Goal: Task Accomplishment & Management: Manage account settings

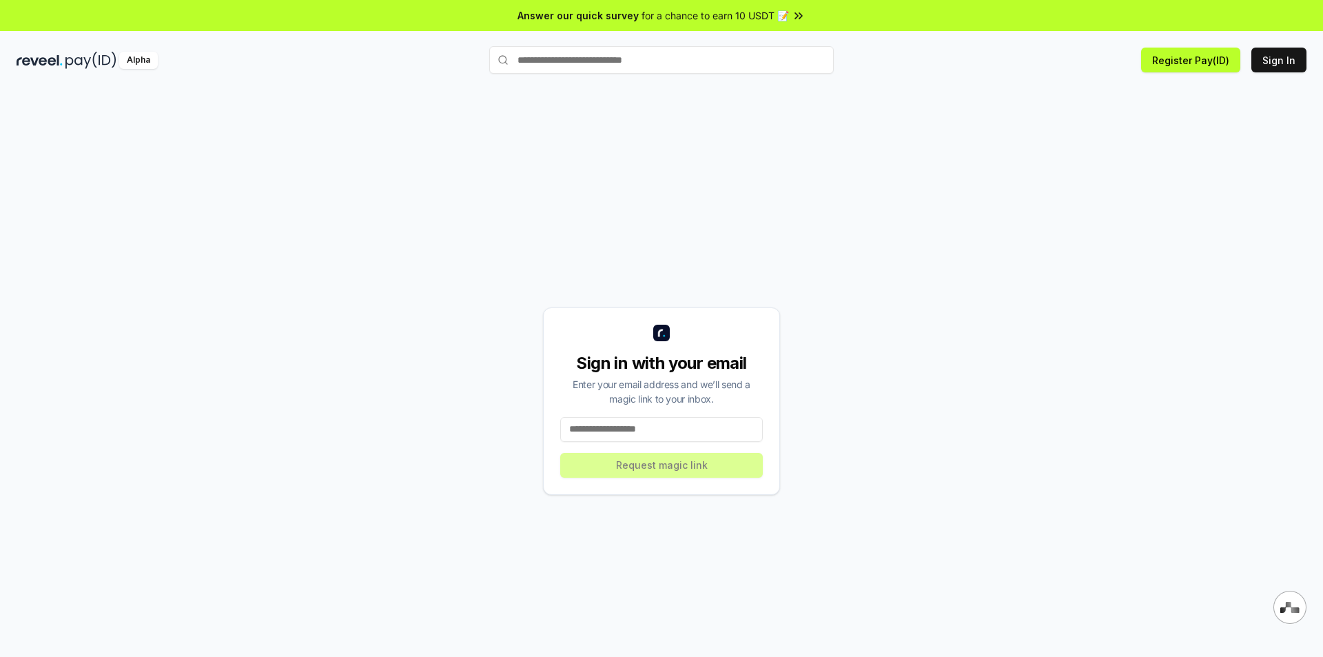
click at [593, 431] on input at bounding box center [661, 429] width 203 height 25
type input "**********"
click at [658, 477] on button "Request magic link" at bounding box center [661, 465] width 203 height 25
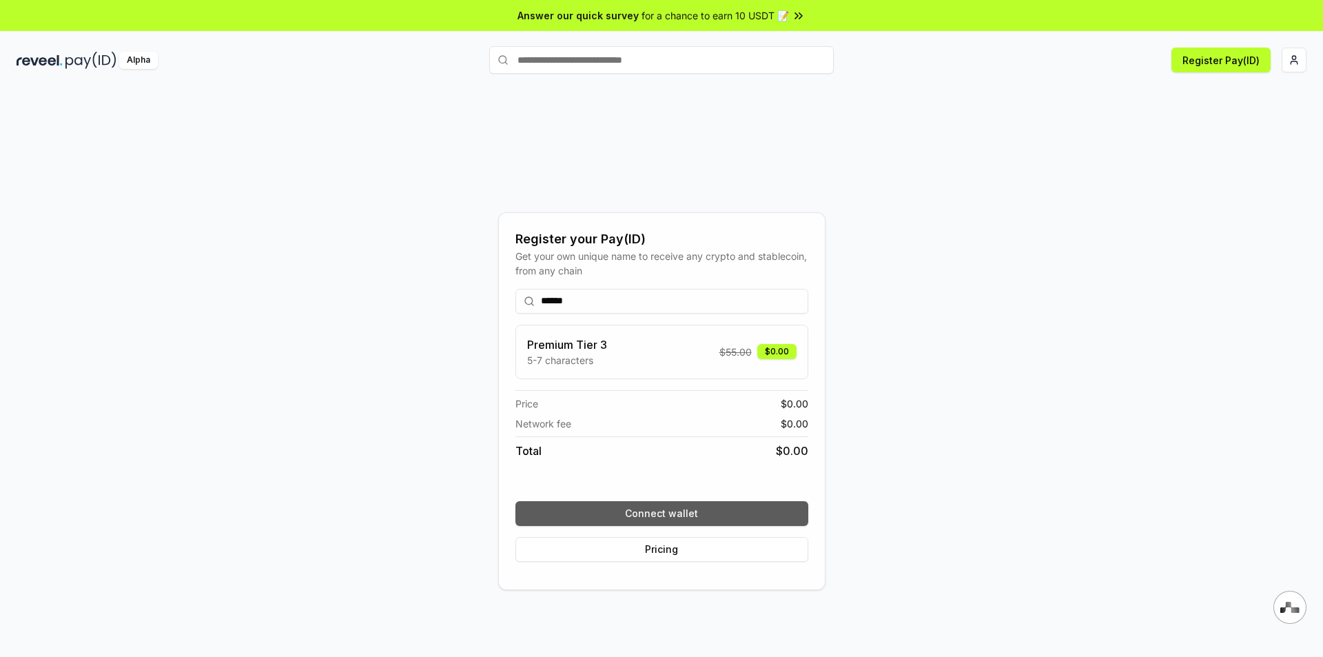
type input "******"
click at [654, 513] on button "Connect wallet" at bounding box center [661, 513] width 293 height 25
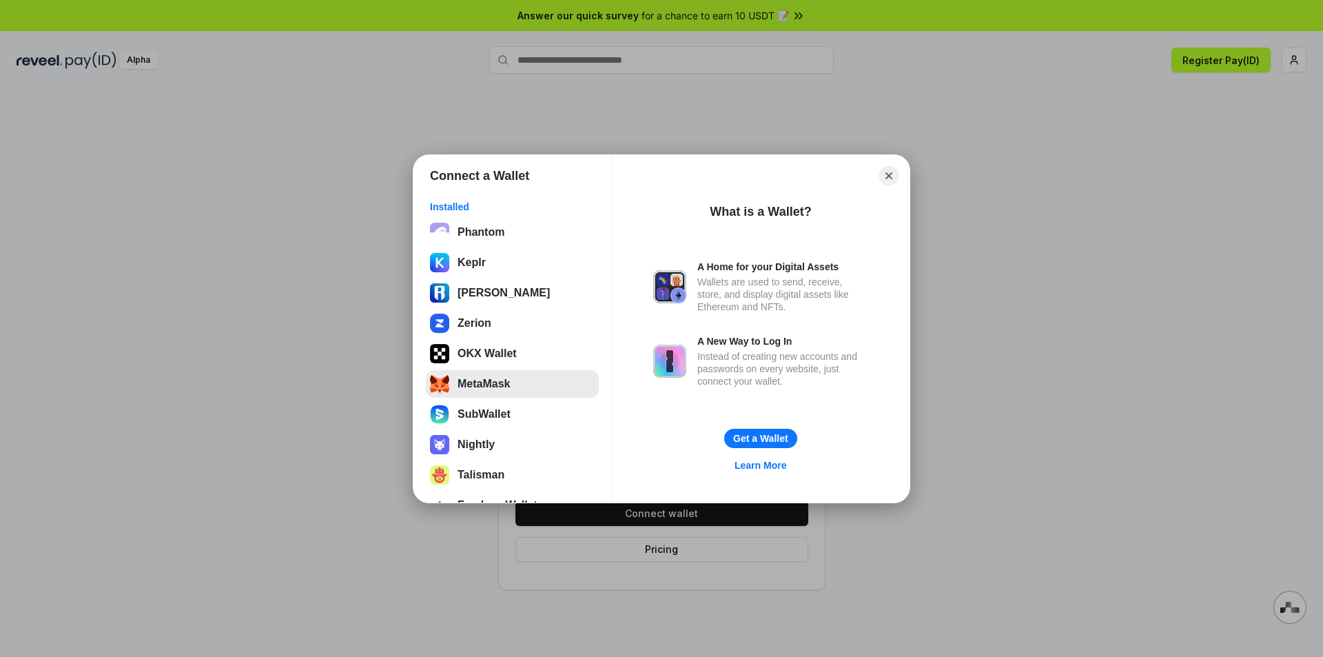
click at [513, 389] on button "MetaMask" at bounding box center [512, 384] width 173 height 28
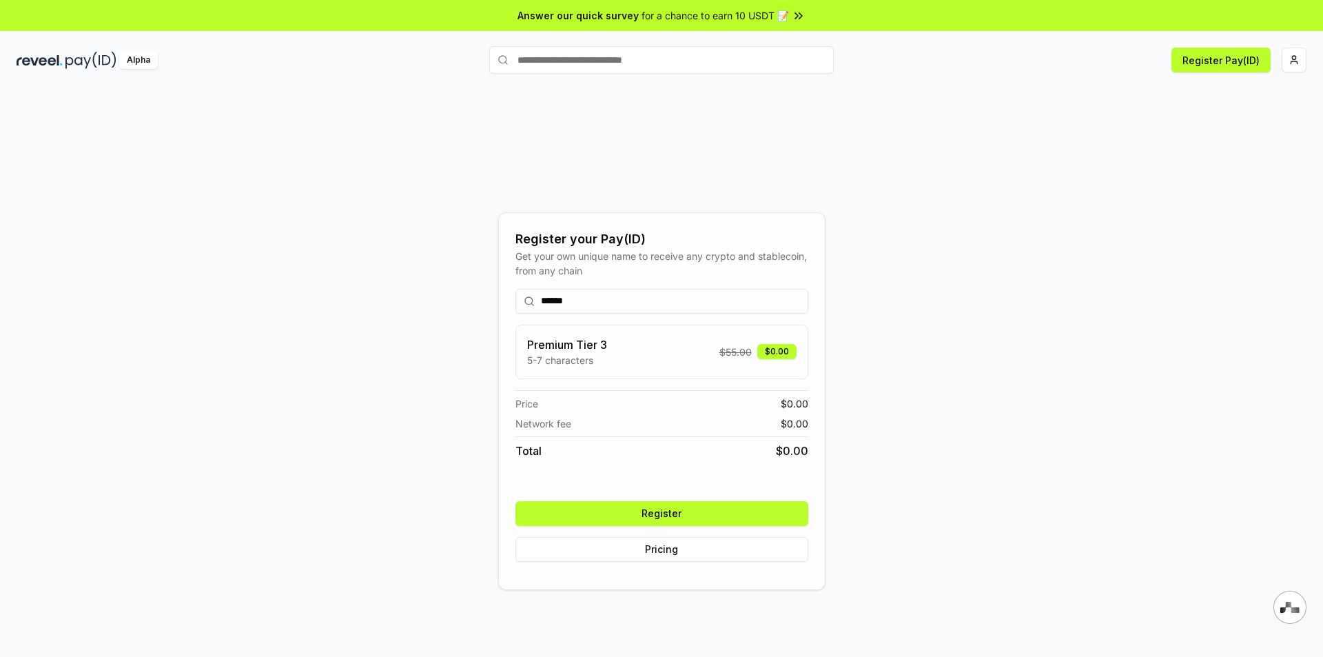
click at [706, 520] on button "Register" at bounding box center [661, 513] width 293 height 25
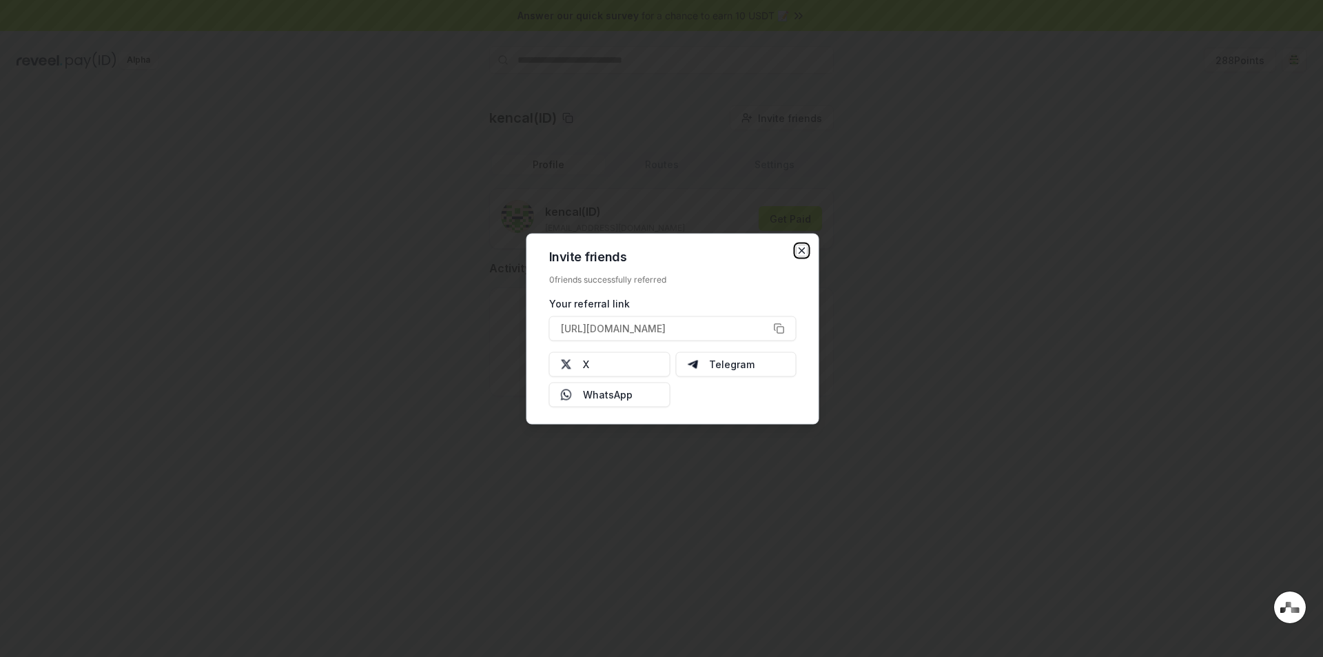
click at [801, 251] on icon "button" at bounding box center [802, 250] width 6 height 6
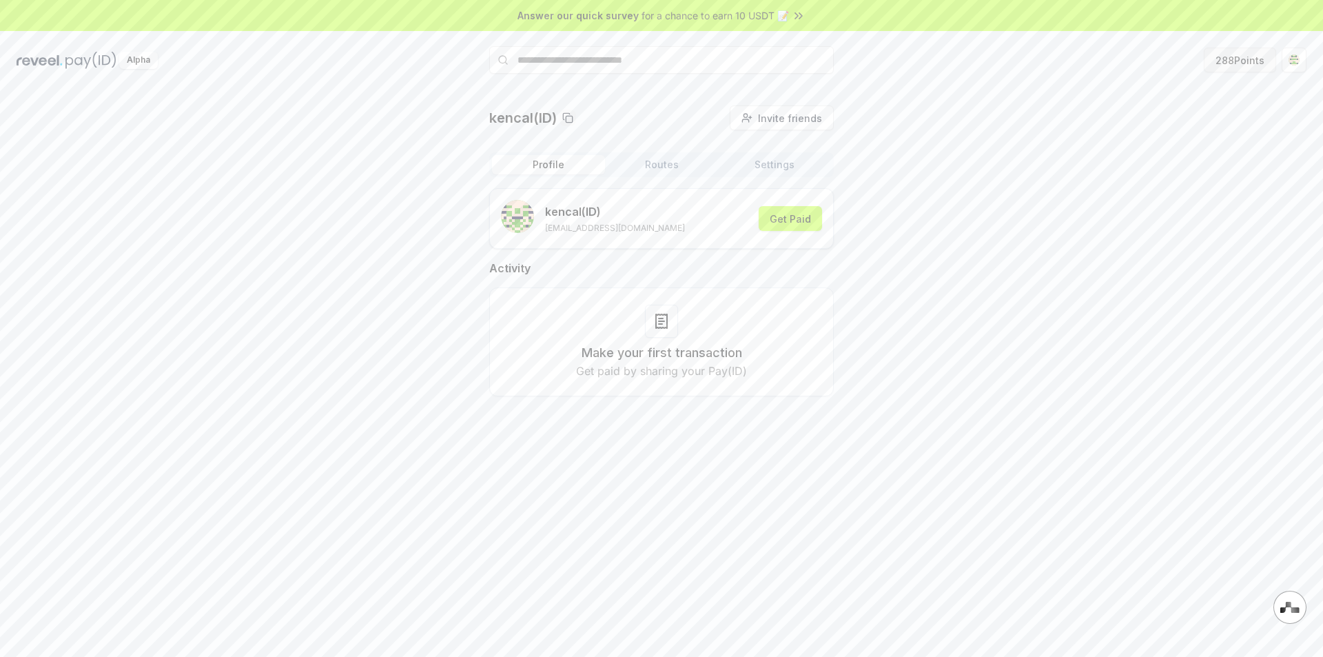
click at [1266, 57] on button "288 Points" at bounding box center [1240, 60] width 72 height 25
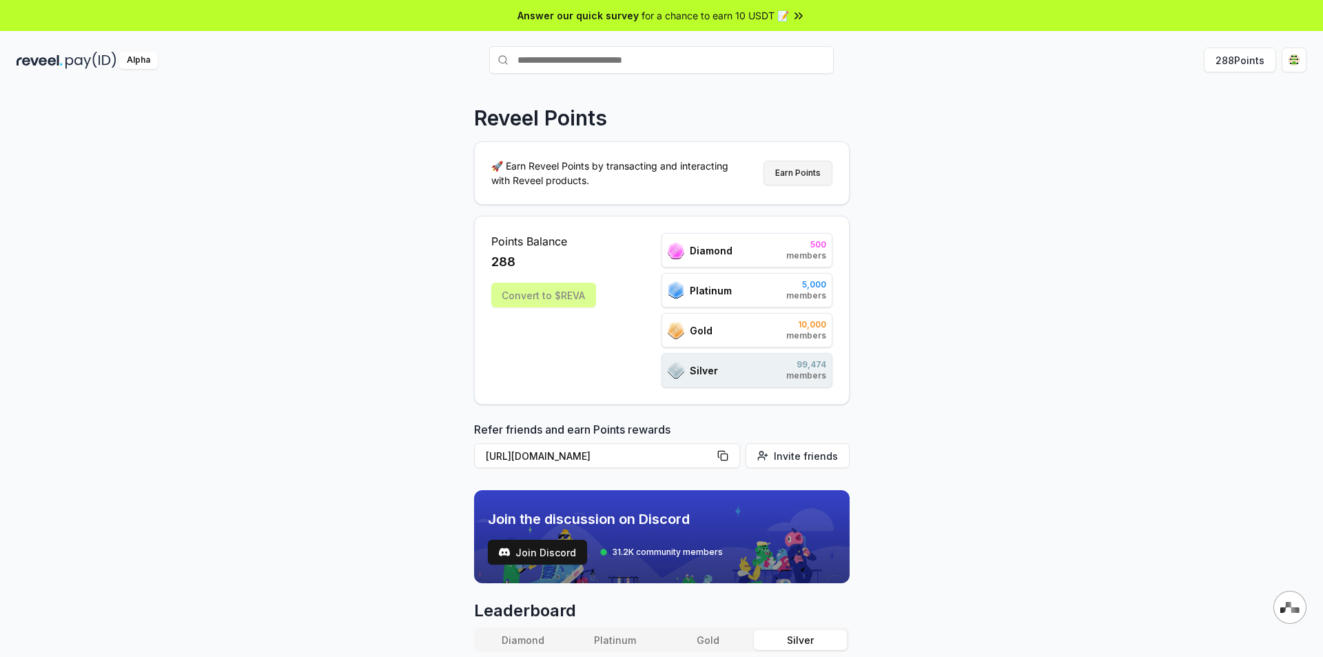
click at [797, 169] on button "Earn Points" at bounding box center [797, 173] width 69 height 25
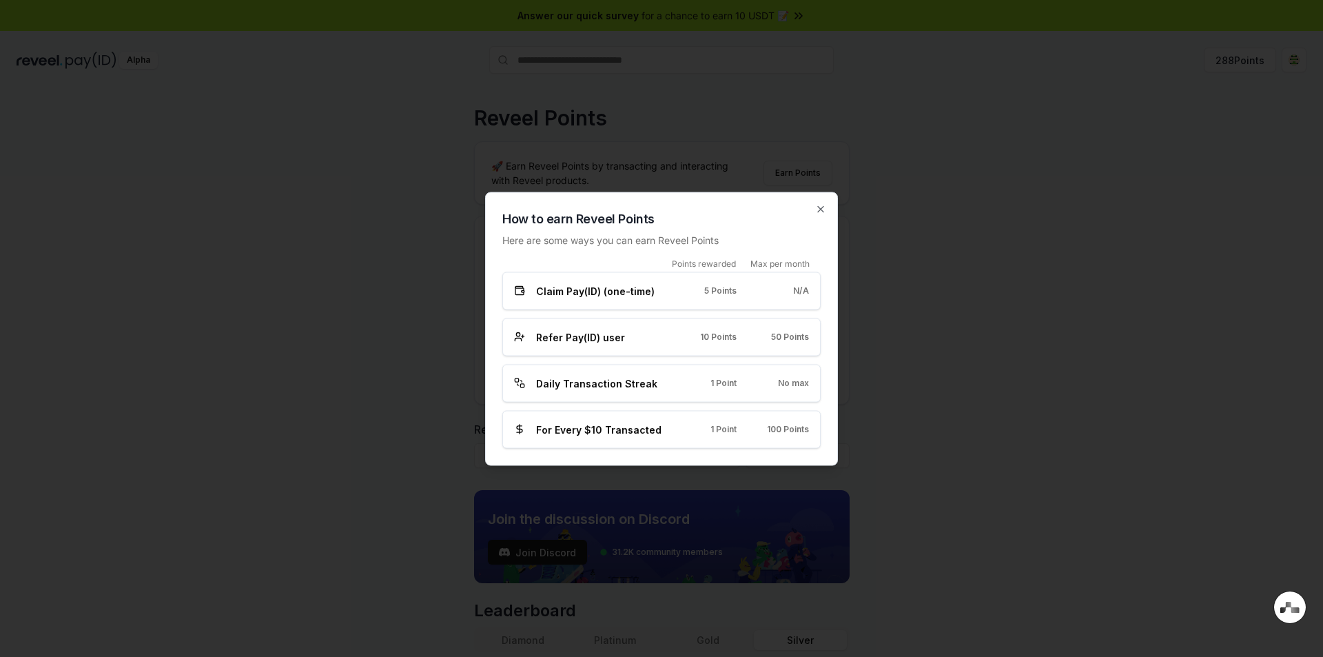
click at [775, 390] on div "Daily Transaction Streak 1 Point No max" at bounding box center [661, 383] width 318 height 38
click at [821, 207] on icon "button" at bounding box center [820, 208] width 11 height 11
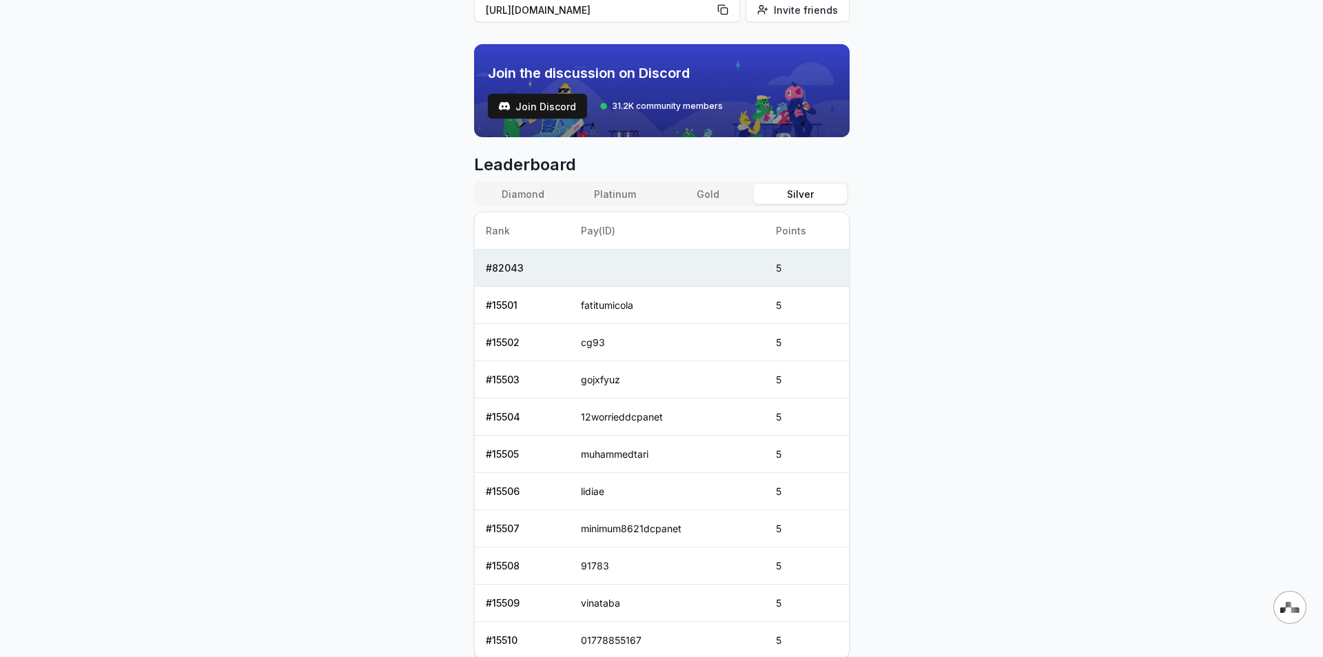
scroll to position [327, 0]
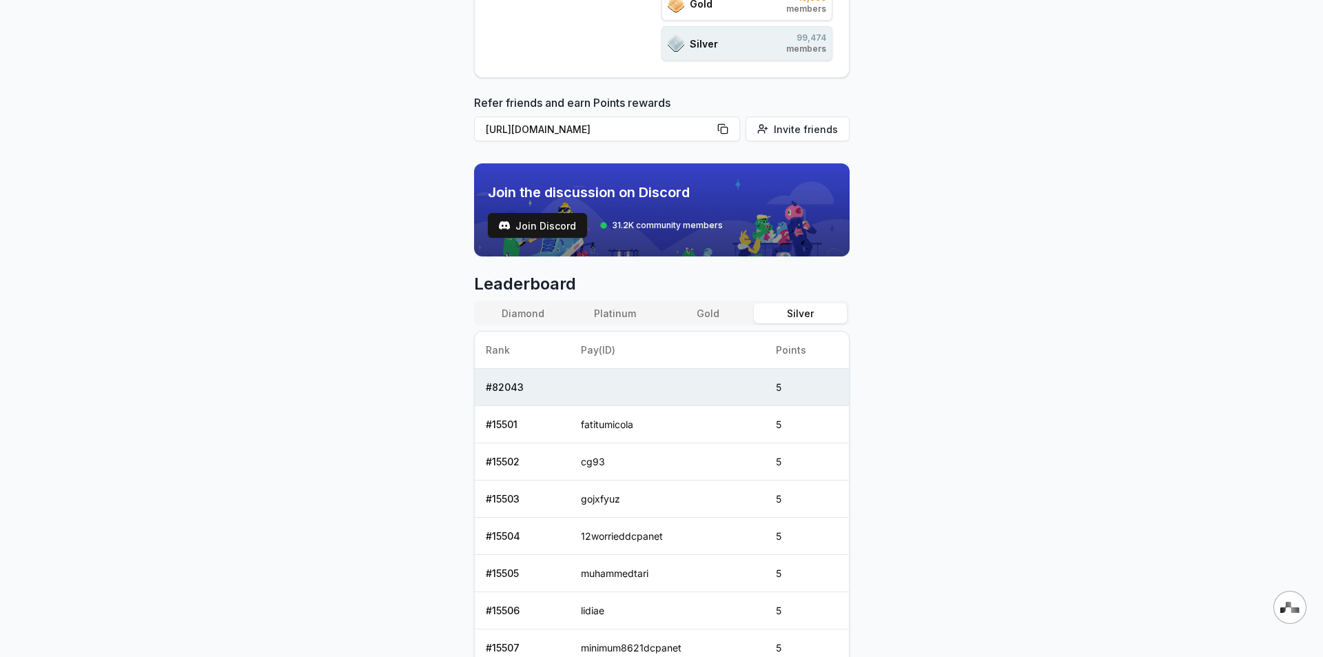
click at [612, 393] on td at bounding box center [667, 387] width 195 height 37
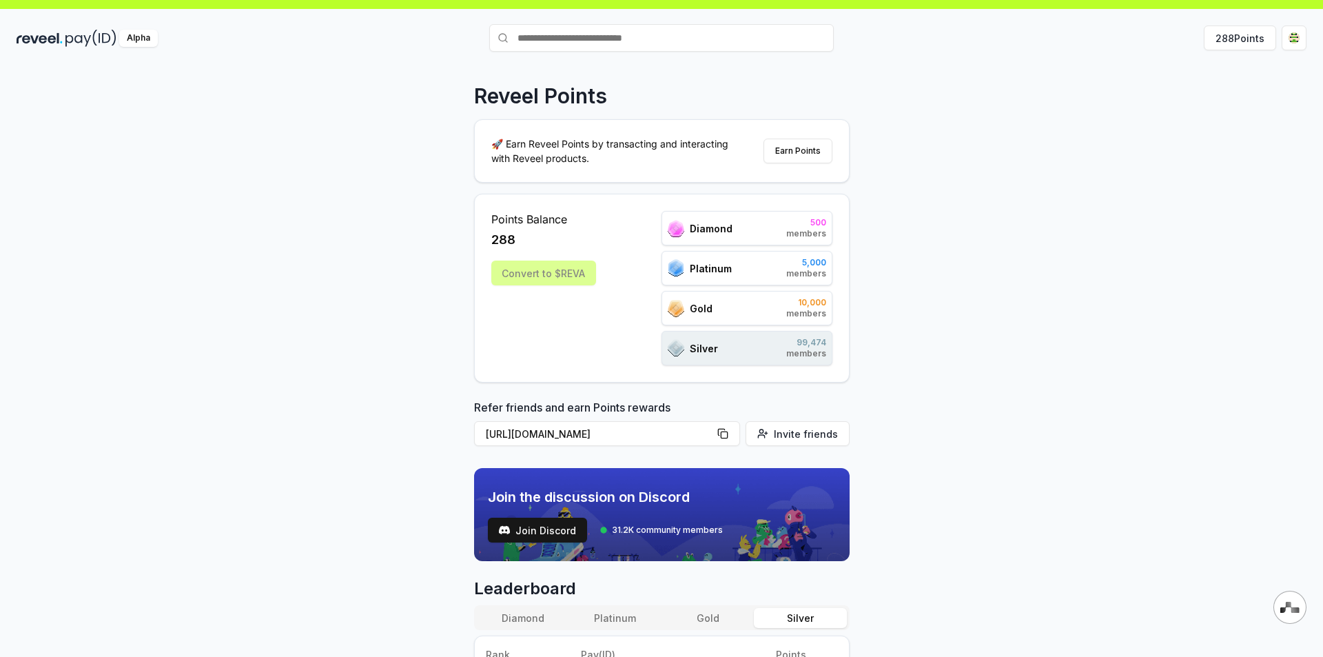
scroll to position [0, 0]
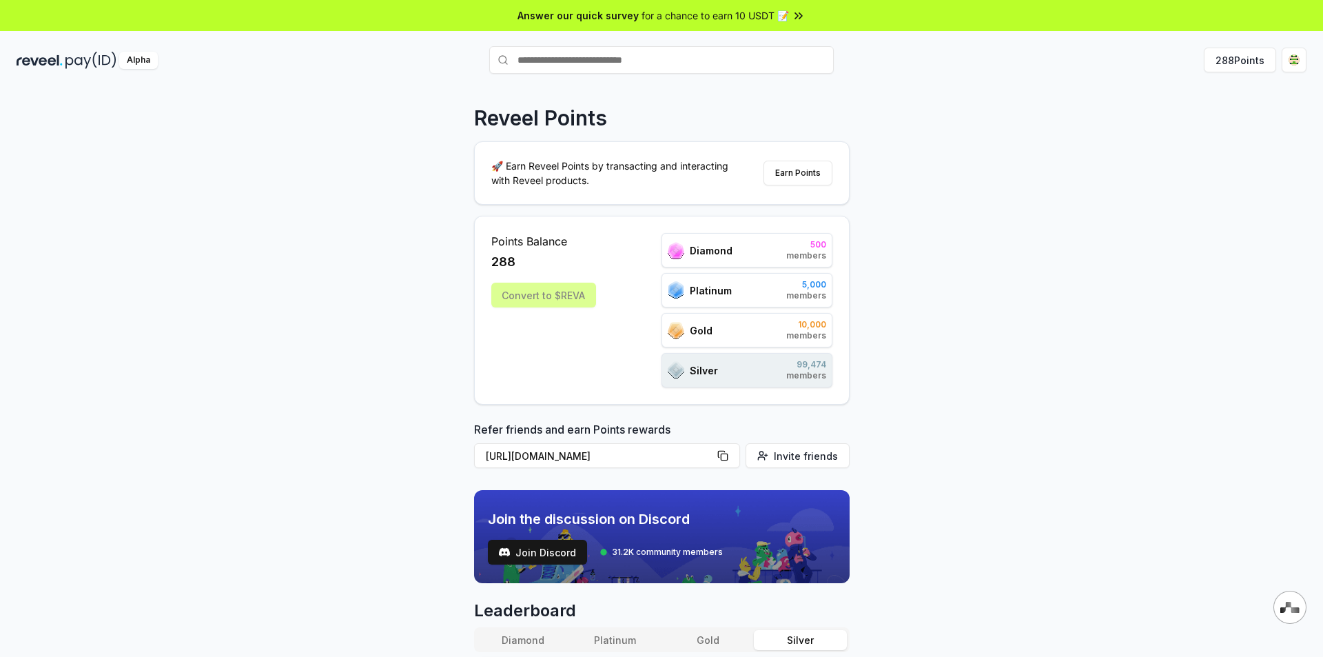
click at [637, 64] on input "text" at bounding box center [661, 60] width 345 height 28
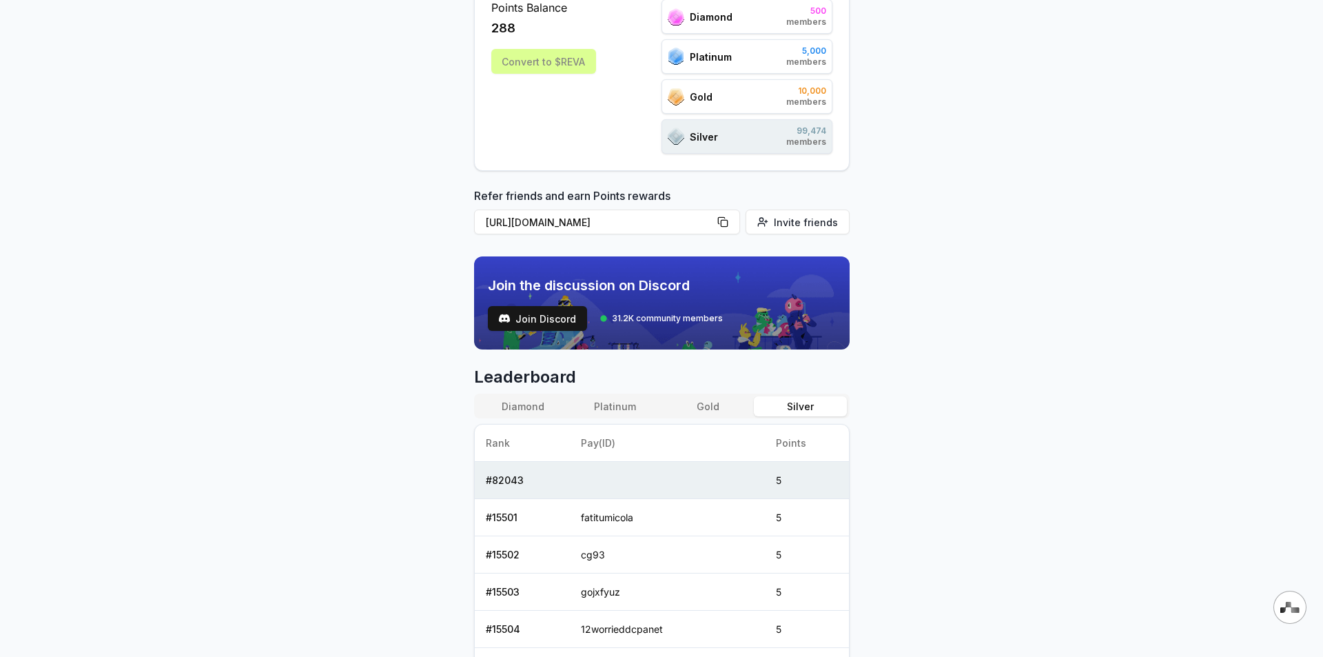
scroll to position [276, 0]
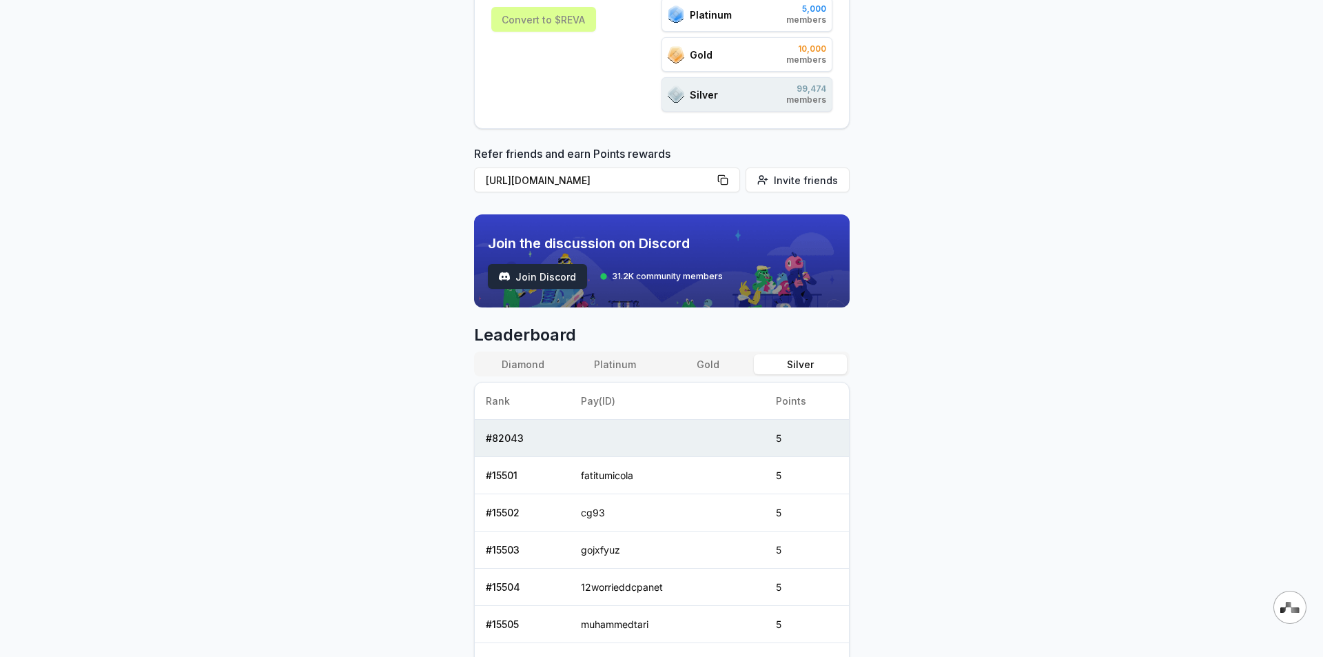
type input "******"
click at [541, 272] on span "Join Discord" at bounding box center [545, 276] width 61 height 14
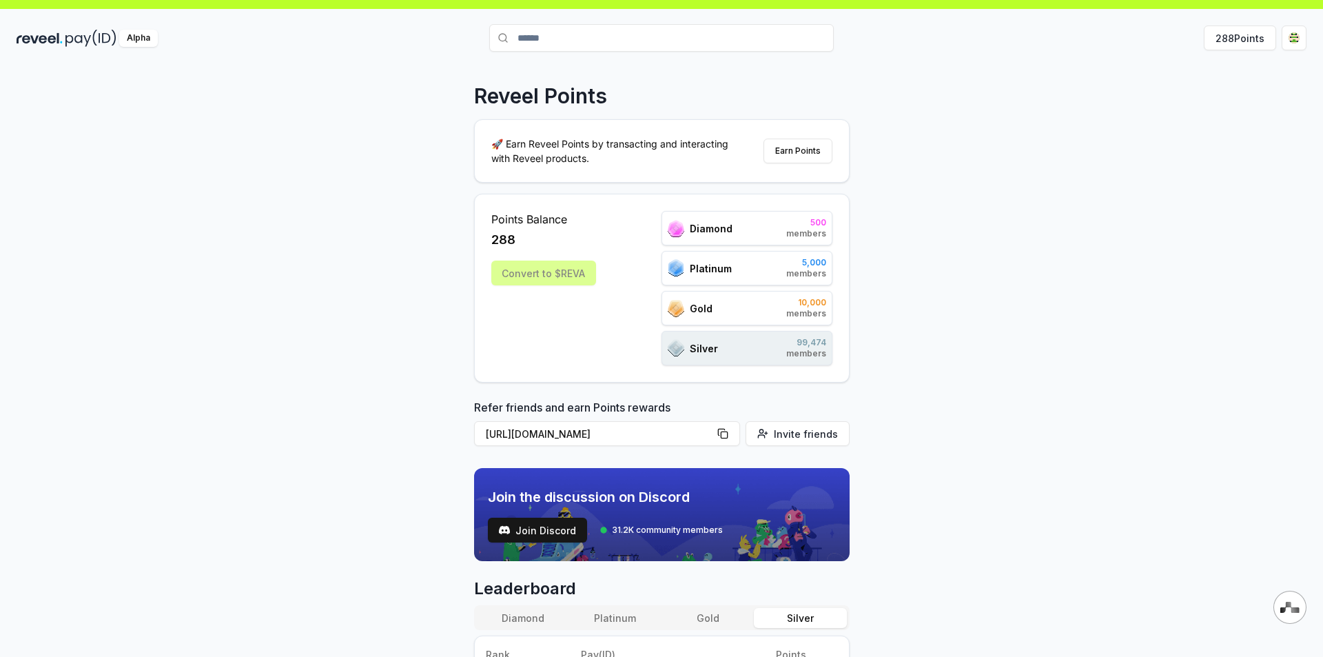
scroll to position [0, 0]
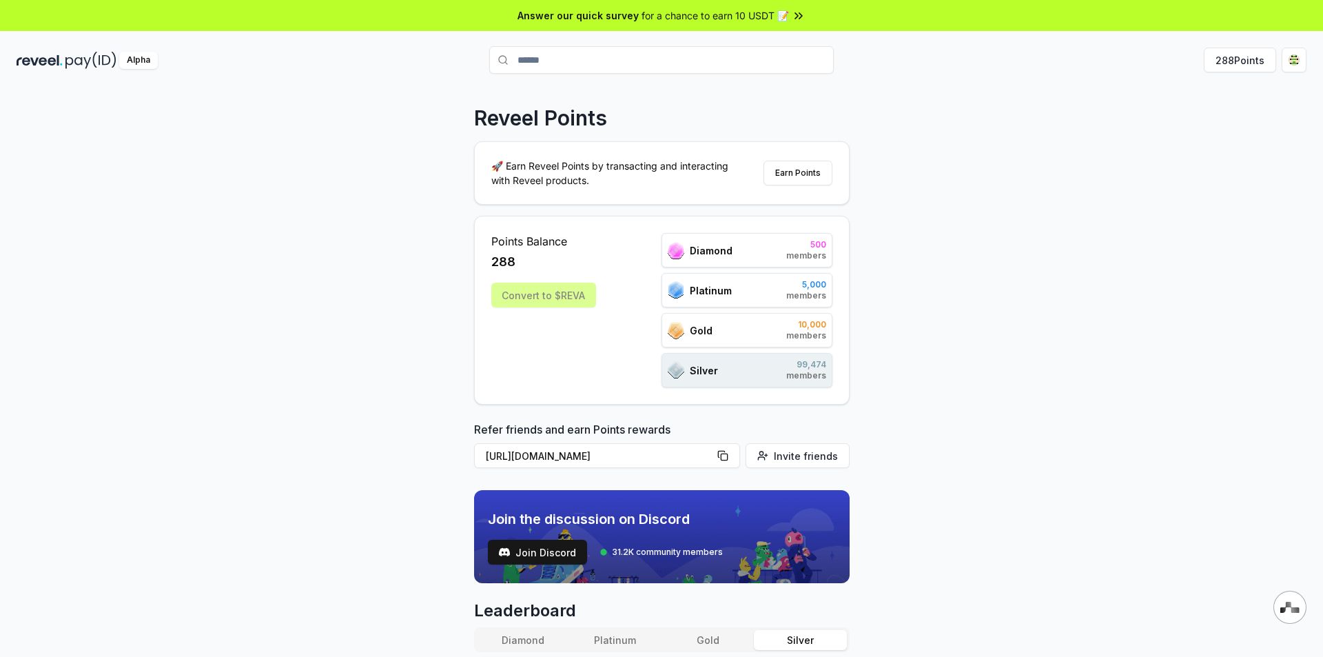
click at [545, 300] on div "Convert to $REVA" at bounding box center [543, 295] width 105 height 25
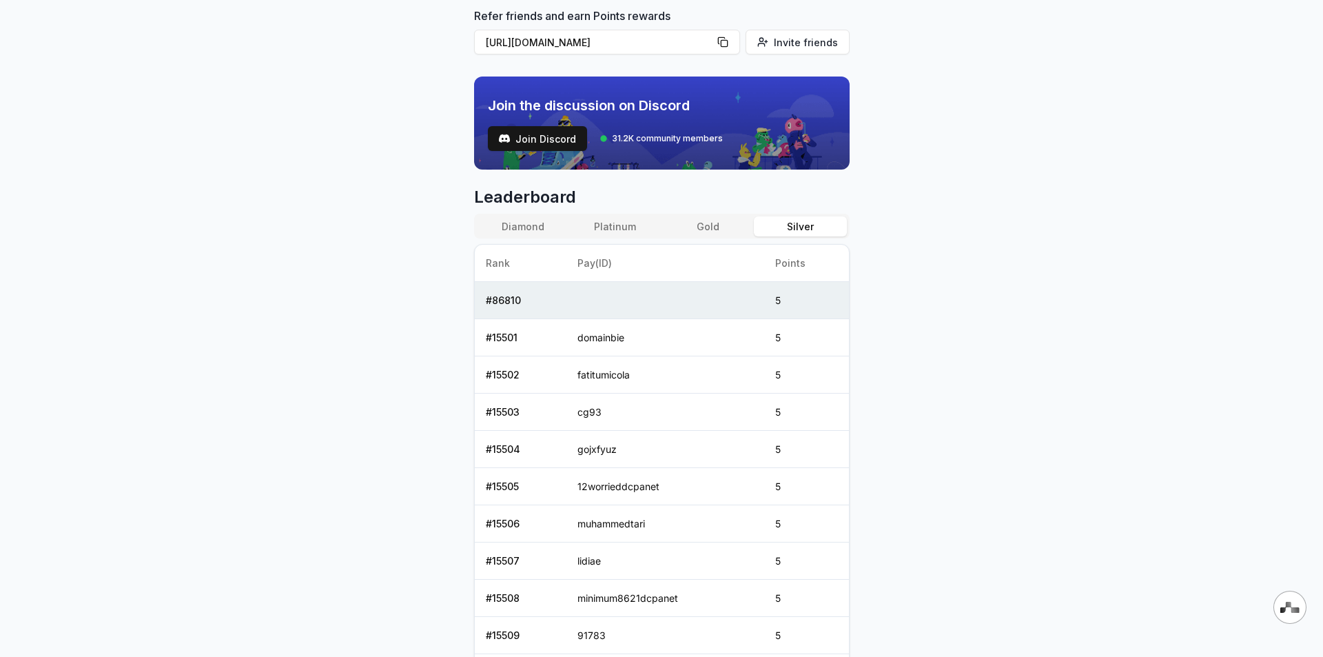
scroll to position [533, 0]
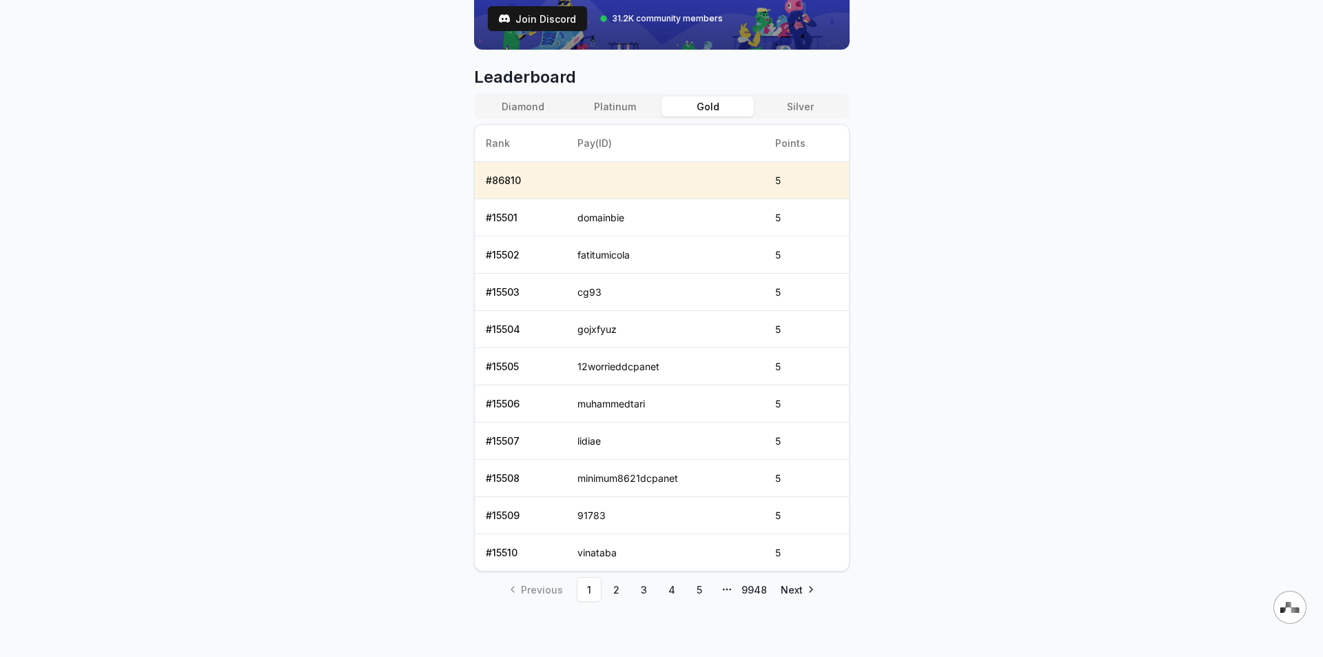
click at [726, 105] on button "Gold" at bounding box center [708, 106] width 92 height 20
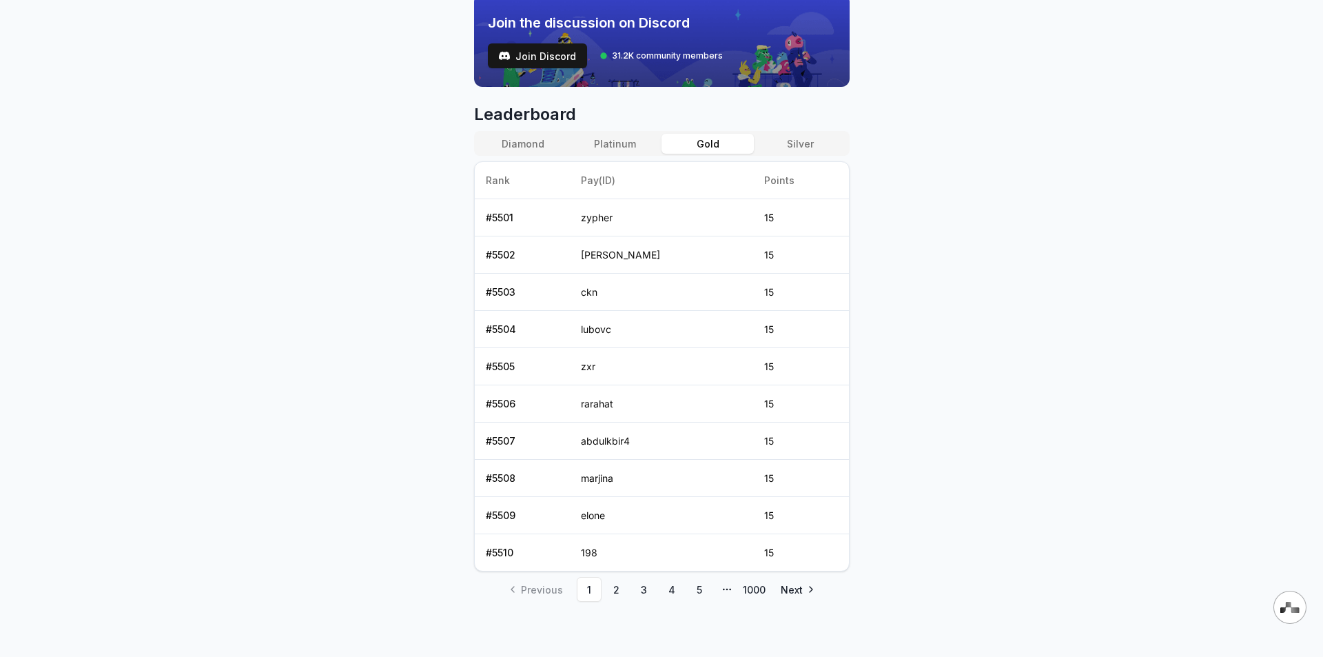
click at [524, 144] on button "Diamond" at bounding box center [523, 144] width 92 height 20
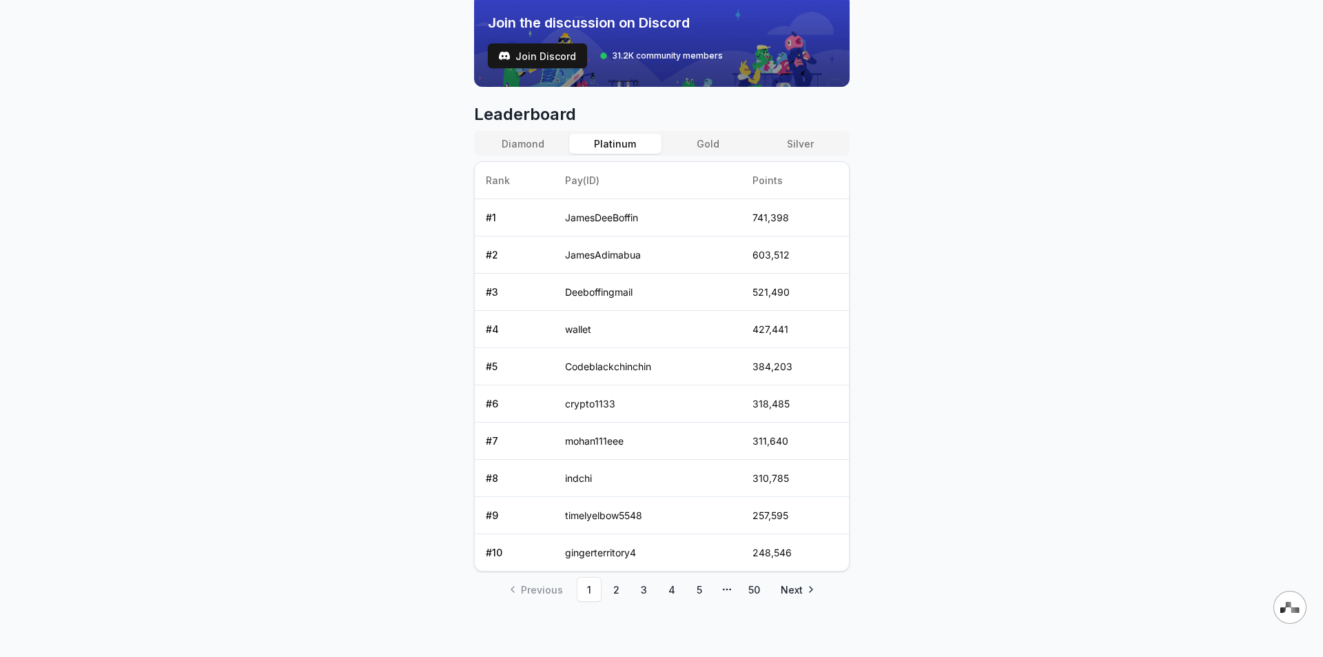
drag, startPoint x: 621, startPoint y: 139, endPoint x: 613, endPoint y: 139, distance: 7.6
click at [624, 149] on button "Platinum" at bounding box center [615, 144] width 92 height 20
click at [699, 139] on button "Gold" at bounding box center [708, 144] width 92 height 20
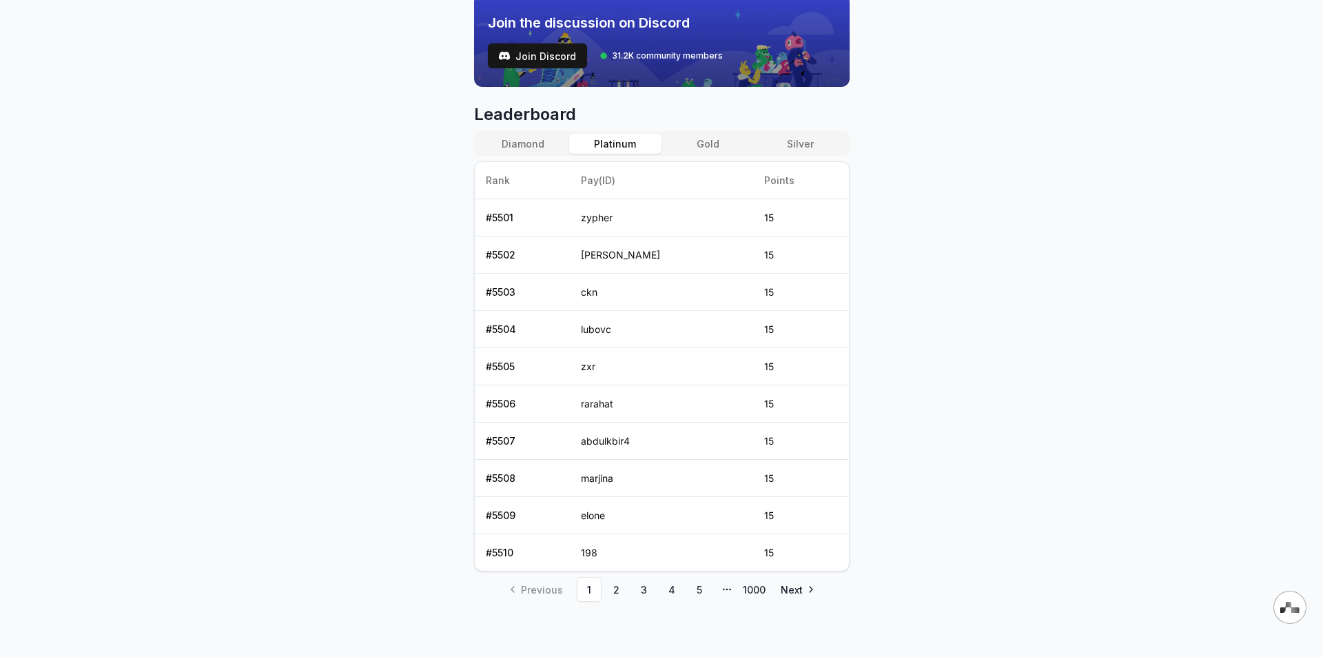
click at [626, 143] on button "Platinum" at bounding box center [615, 144] width 92 height 20
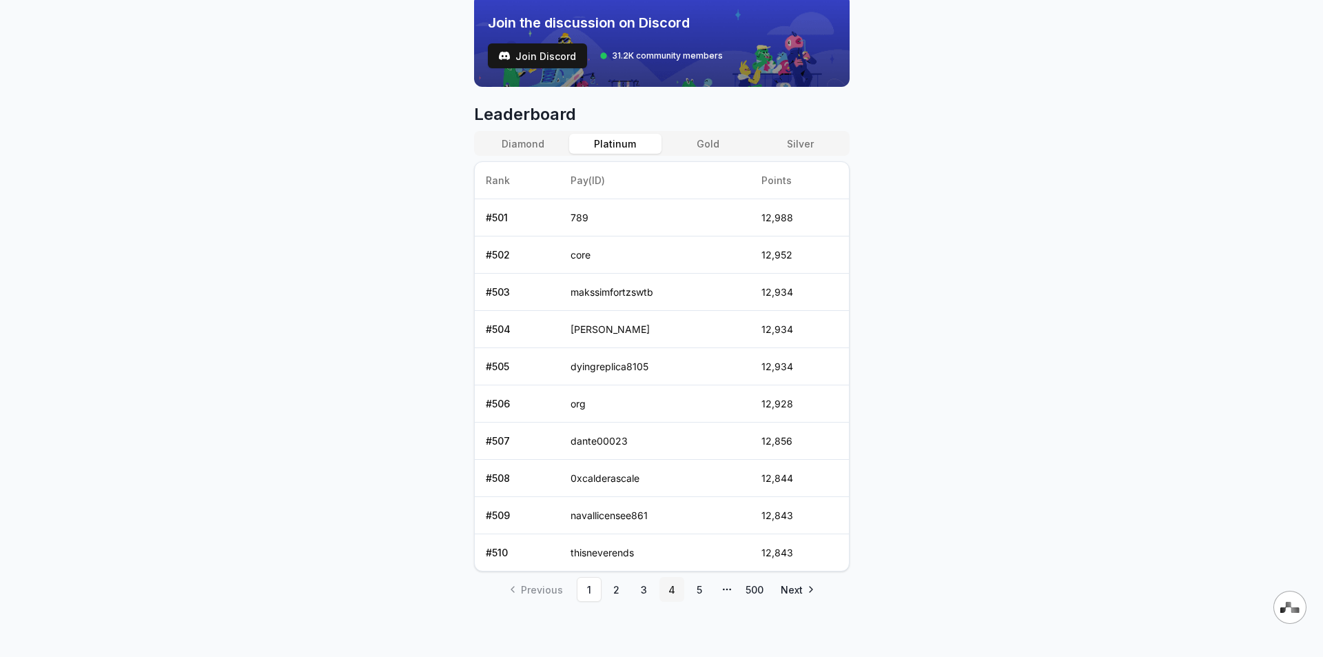
click at [673, 592] on link "4" at bounding box center [671, 589] width 25 height 25
click at [702, 591] on link "5" at bounding box center [699, 589] width 25 height 25
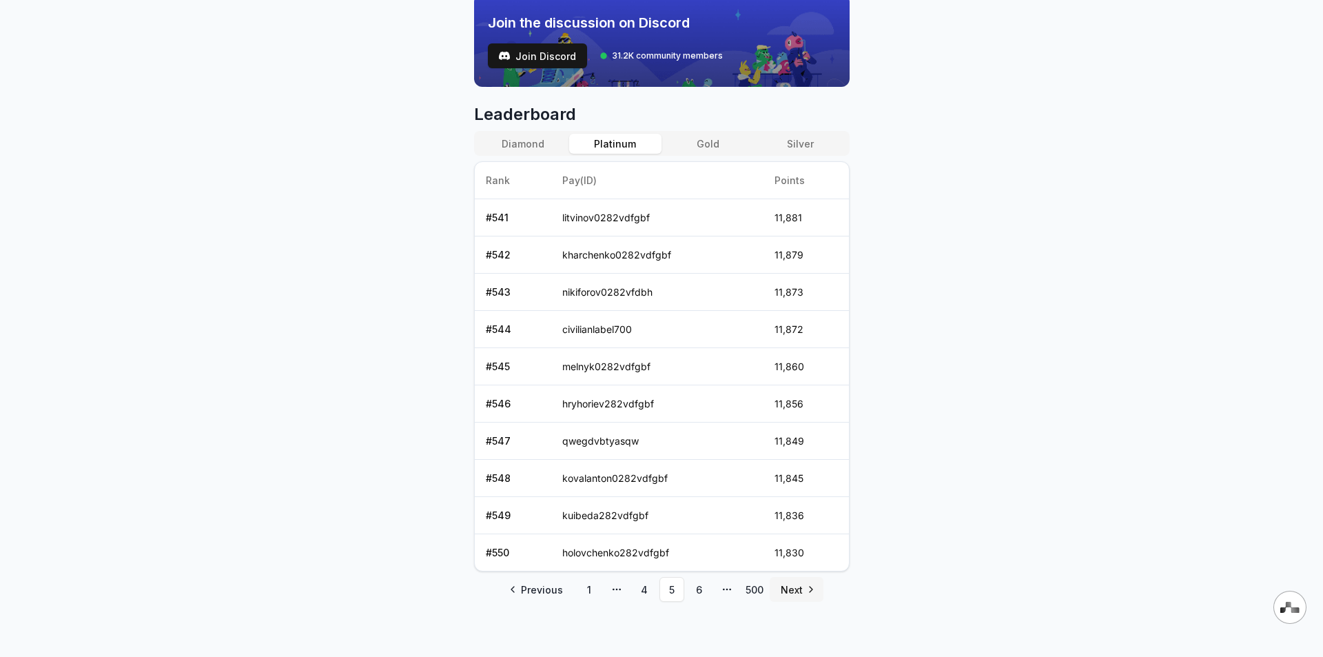
click at [813, 587] on link "Next" at bounding box center [797, 589] width 54 height 25
click at [725, 590] on icon "pagination" at bounding box center [726, 589] width 11 height 11
click at [755, 587] on link "500" at bounding box center [754, 589] width 25 height 25
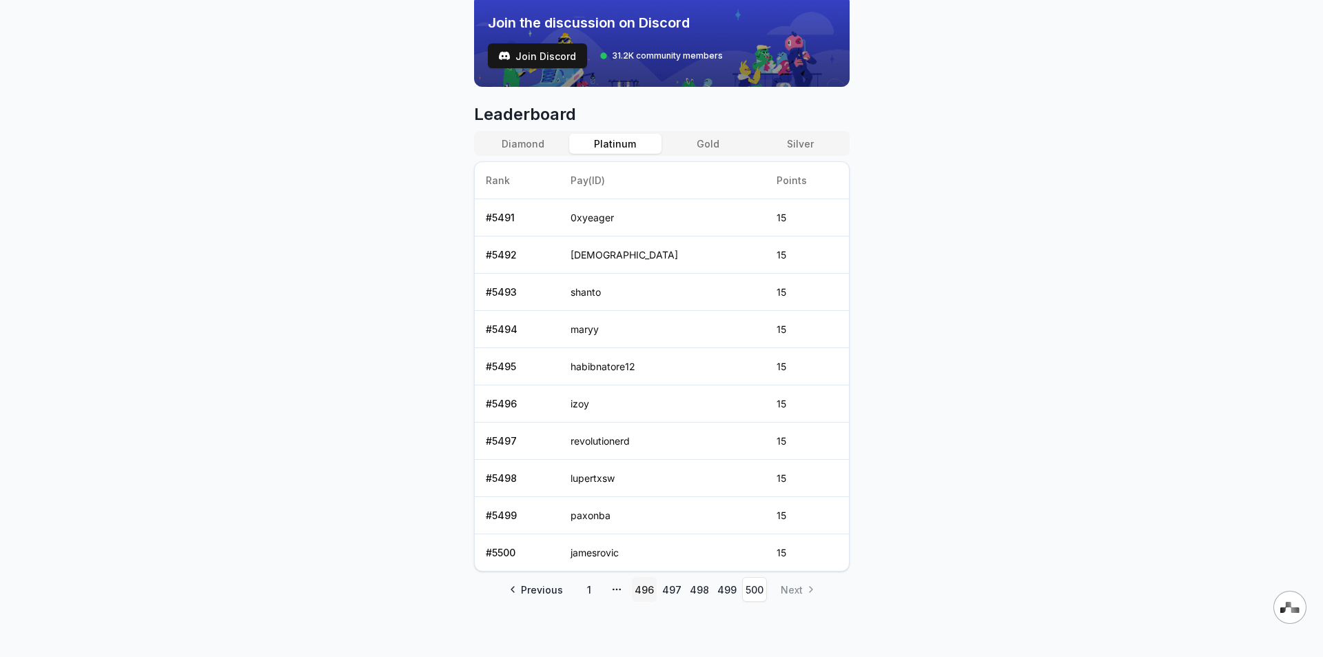
click at [632, 590] on link "496" at bounding box center [644, 589] width 25 height 25
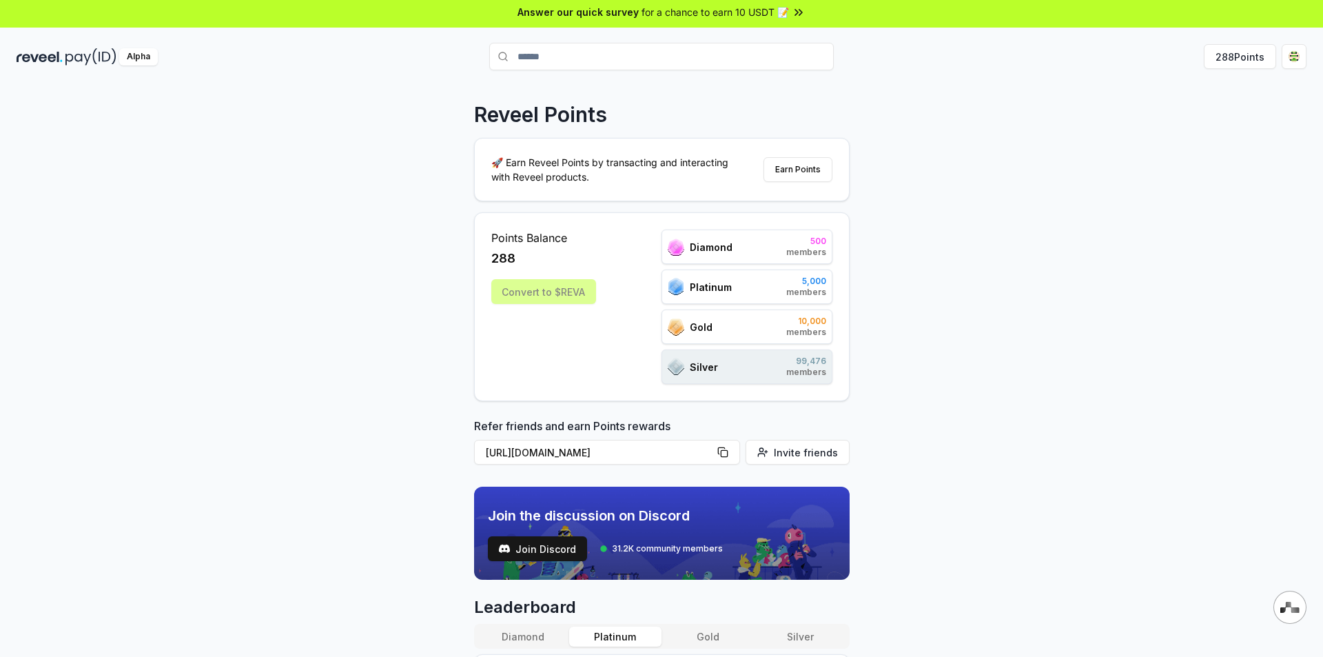
scroll to position [0, 0]
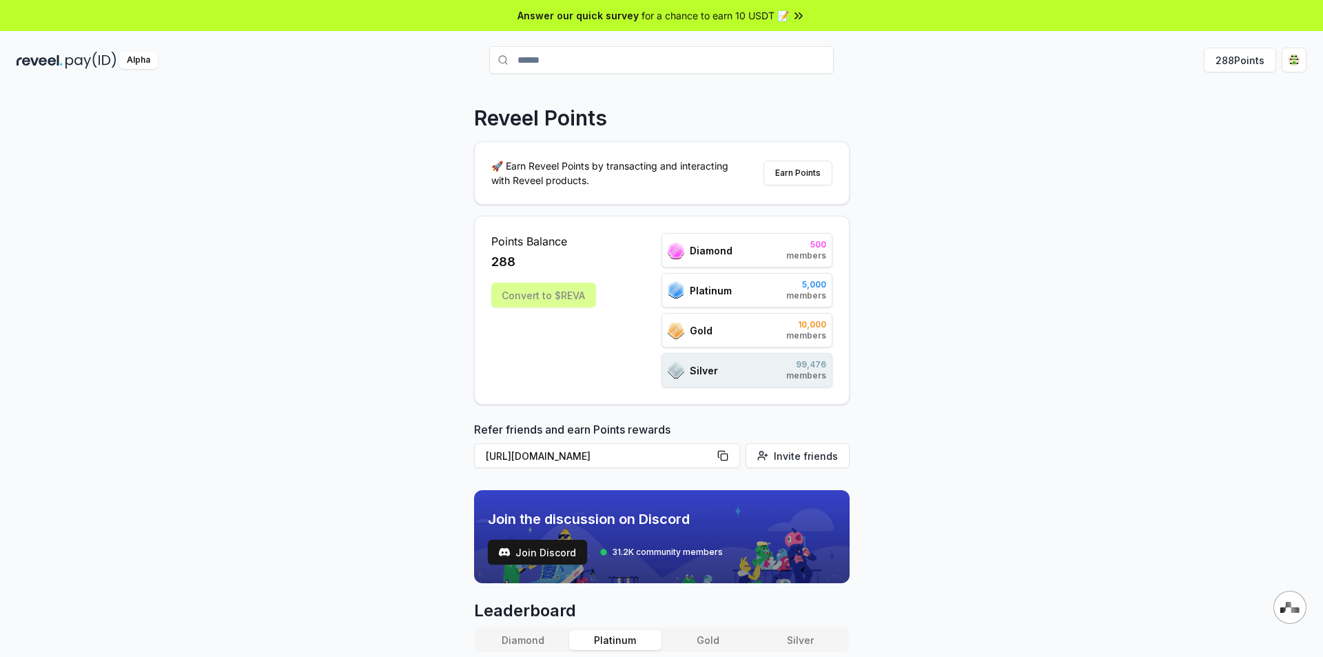
click at [795, 13] on icon at bounding box center [796, 15] width 3 height 6
click at [1289, 61] on html "Answer our quick survey for a chance to earn 10 USDT 📝 Alpha ****** 288 Points …" at bounding box center [661, 328] width 1323 height 657
click at [1218, 147] on div "View Profile" at bounding box center [1229, 149] width 153 height 23
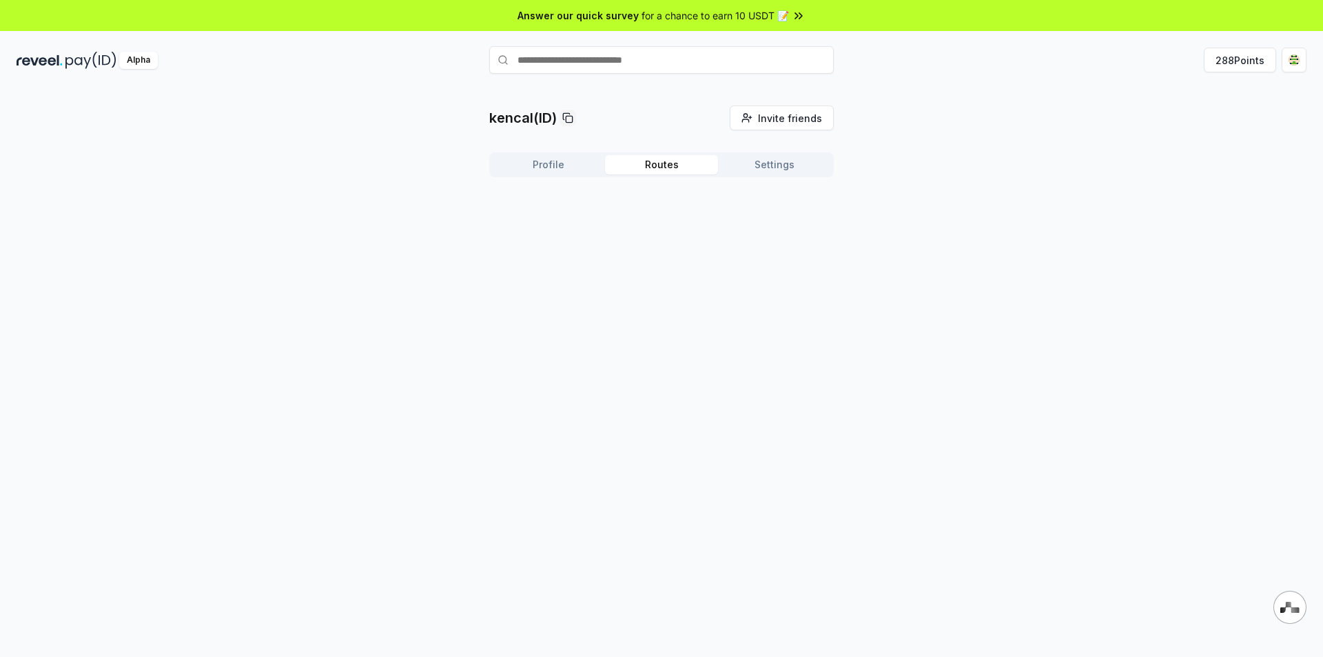
click at [675, 155] on button "Routes" at bounding box center [661, 164] width 113 height 19
click at [778, 168] on button "Settings" at bounding box center [774, 164] width 113 height 19
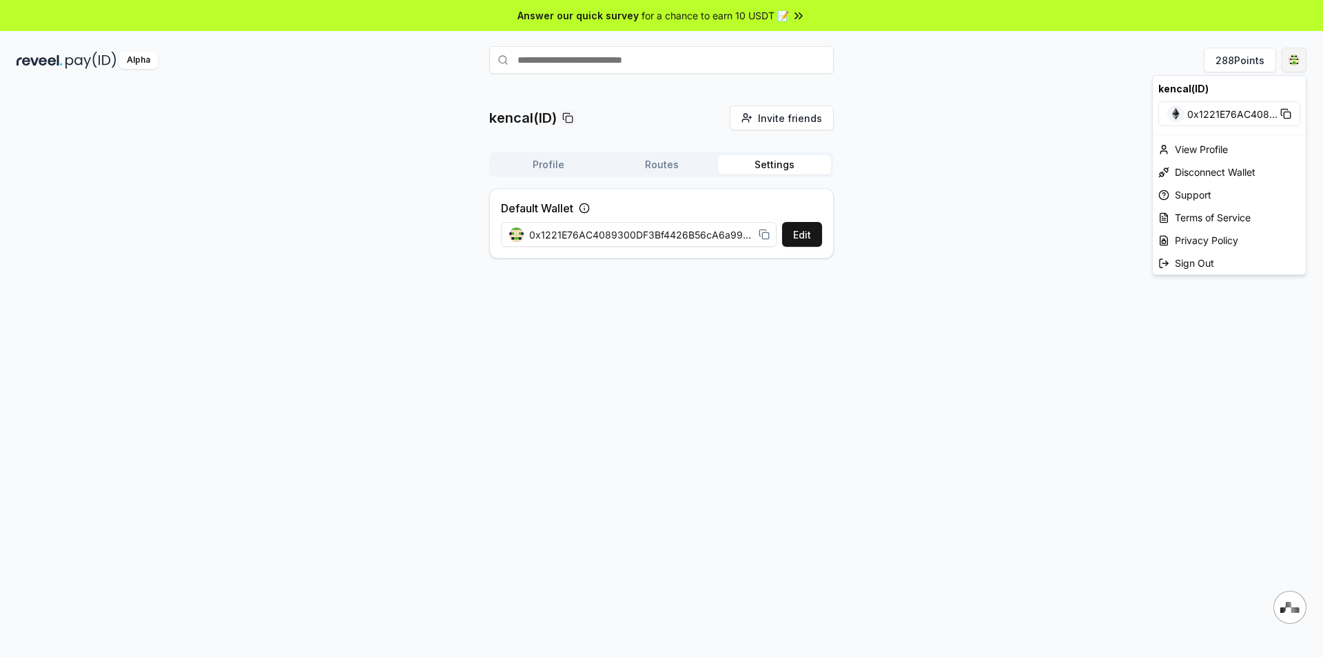
click at [1293, 58] on html "Answer our quick survey for a chance to earn 10 USDT 📝 Alpha 288 Points kencal(…" at bounding box center [661, 328] width 1323 height 657
click at [1018, 281] on html "Answer our quick survey for a chance to earn 10 USDT 📝 Alpha 288 Points kencal(…" at bounding box center [661, 328] width 1323 height 657
